Goal: Task Accomplishment & Management: Complete application form

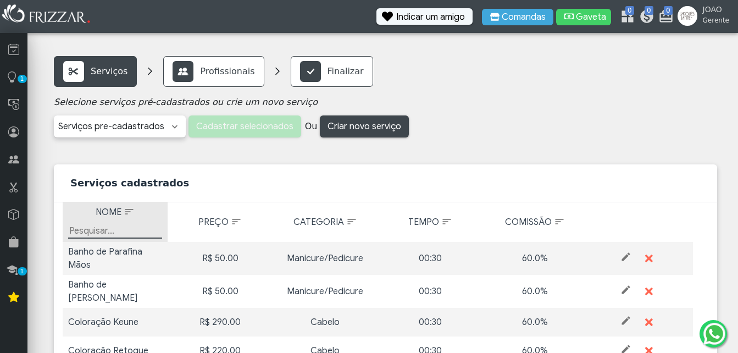
click at [115, 227] on input "Filtrar por Nome" at bounding box center [115, 230] width 94 height 15
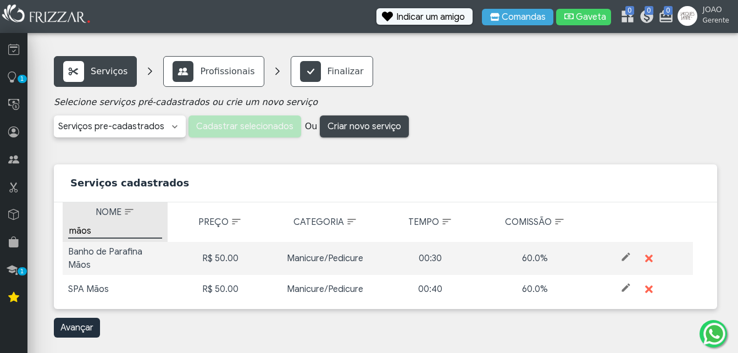
click at [115, 227] on input "mãos" at bounding box center [115, 230] width 94 height 15
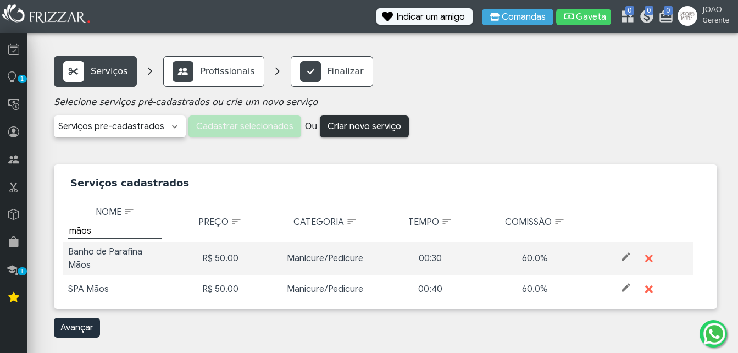
type input "mãos"
click at [364, 124] on span "Criar novo serviço" at bounding box center [364, 126] width 74 height 16
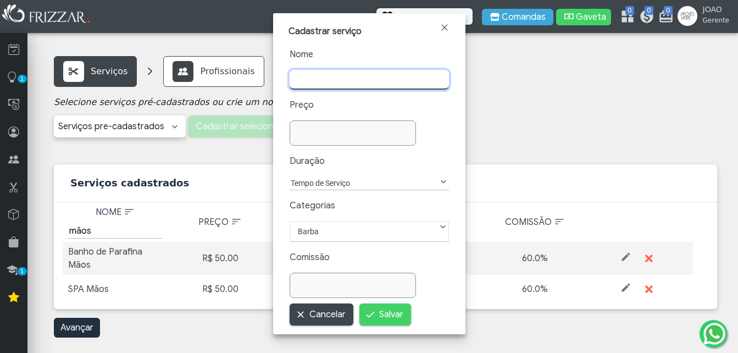
click at [357, 84] on input "text" at bounding box center [368, 80] width 159 height 20
type input "Mãos"
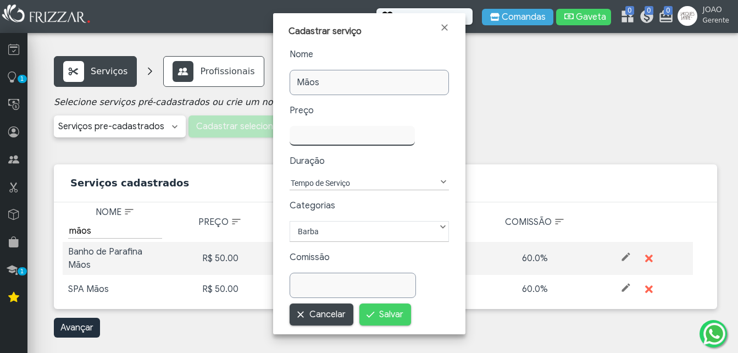
click at [356, 131] on input "text" at bounding box center [351, 136] width 125 height 20
type input "50,00"
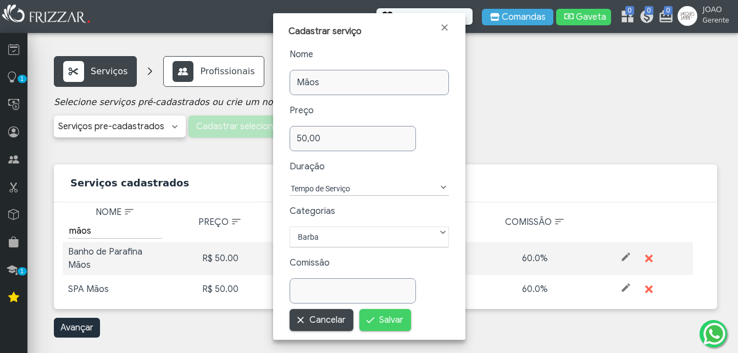
click at [442, 183] on span at bounding box center [443, 187] width 11 height 11
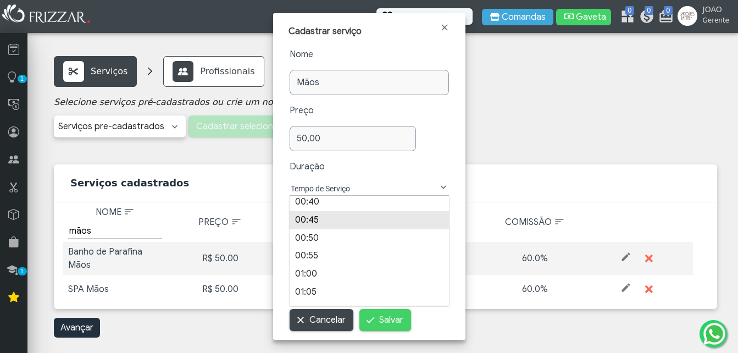
click at [350, 214] on li "00:45" at bounding box center [368, 220] width 159 height 18
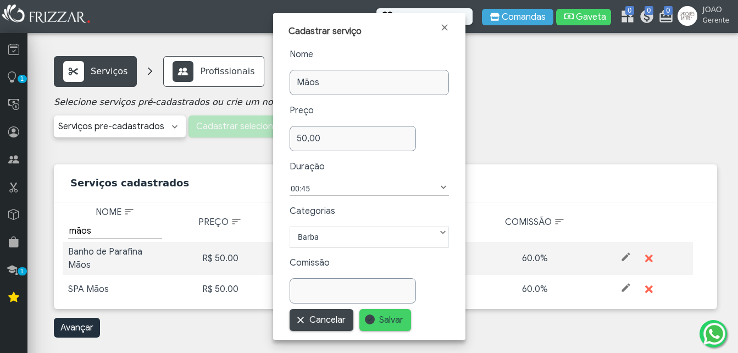
click at [394, 313] on span "Salvar" at bounding box center [391, 319] width 24 height 16
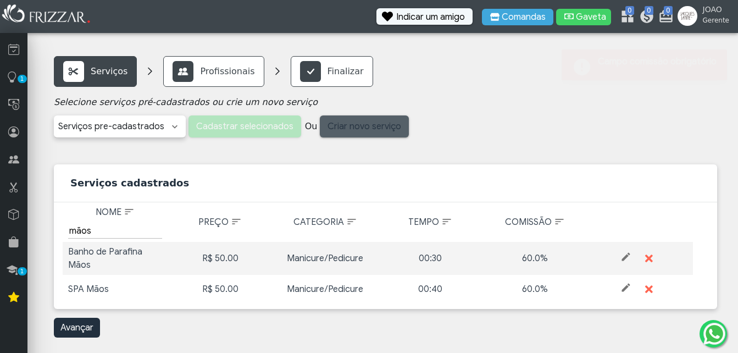
click at [366, 126] on span "Criar novo serviço" at bounding box center [364, 126] width 74 height 16
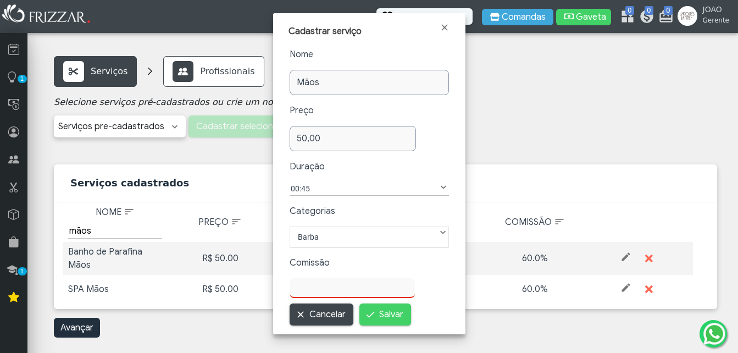
click at [348, 282] on input "text" at bounding box center [351, 288] width 125 height 20
type input "60,0"
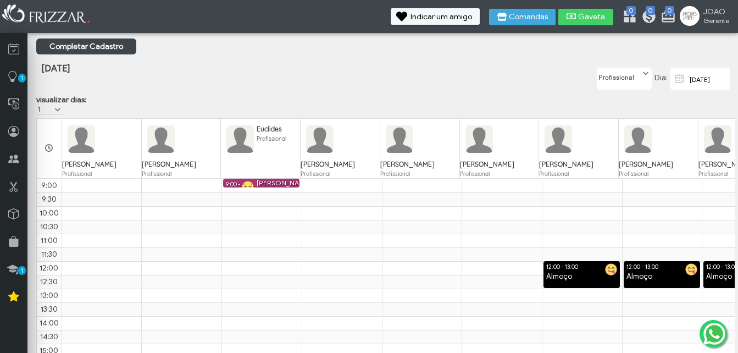
scroll to position [46, 0]
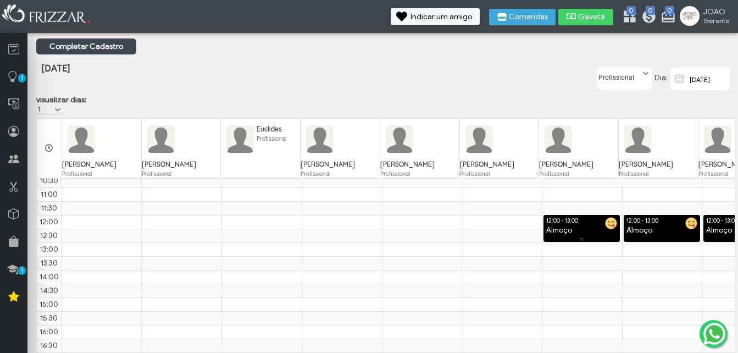
click at [587, 225] on div "Almoço" at bounding box center [581, 230] width 76 height 10
click at [571, 225] on div "Almoço" at bounding box center [581, 230] width 76 height 10
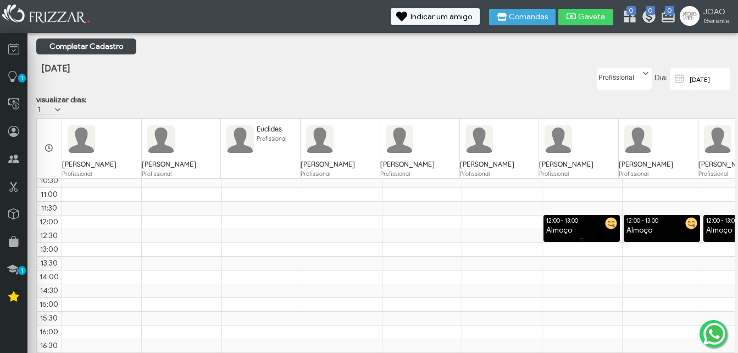
click at [571, 225] on div "Almoço" at bounding box center [581, 230] width 76 height 10
